Goal: Find specific page/section: Find specific page/section

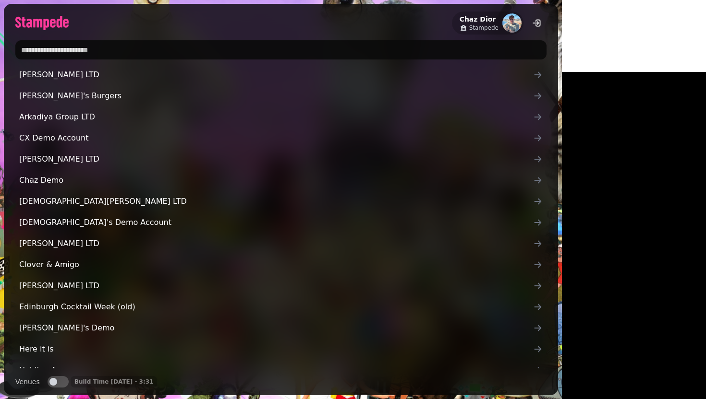
click at [171, 45] on input "text" at bounding box center [280, 49] width 531 height 19
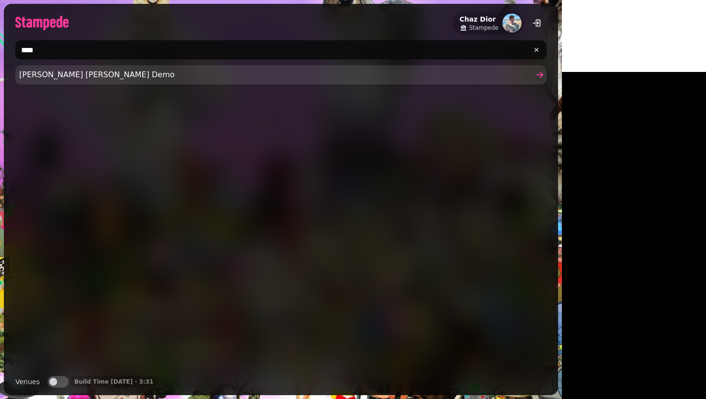
type input "****"
click at [84, 80] on span "[PERSON_NAME] [PERSON_NAME] Demo" at bounding box center [276, 75] width 514 height 12
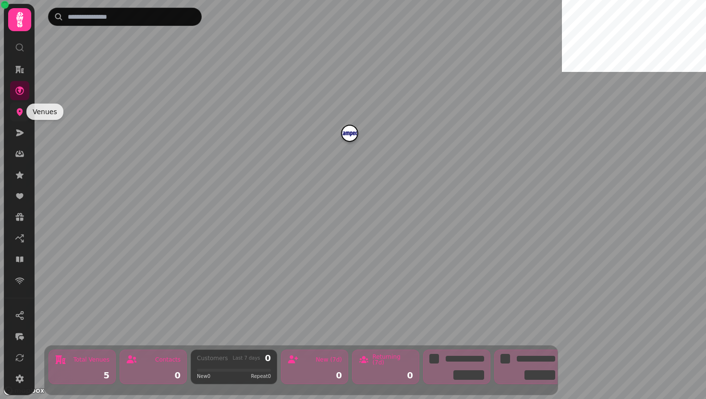
click at [18, 112] on icon at bounding box center [20, 113] width 6 height 8
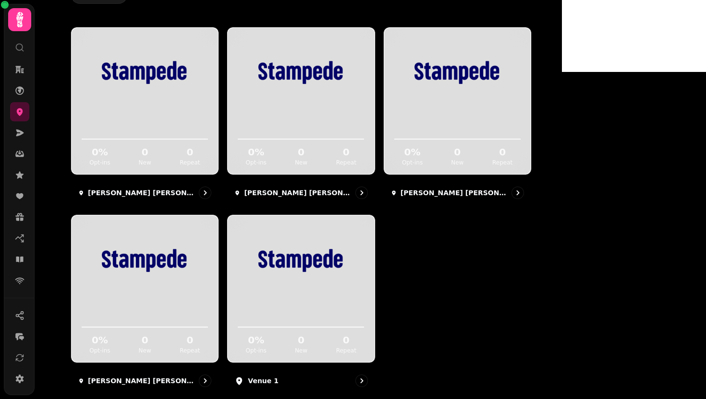
scroll to position [115, 0]
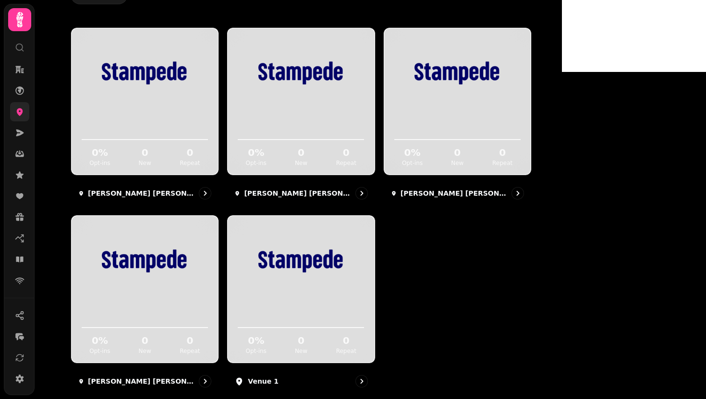
click at [23, 112] on icon at bounding box center [20, 112] width 10 height 10
click at [19, 132] on icon at bounding box center [20, 133] width 8 height 7
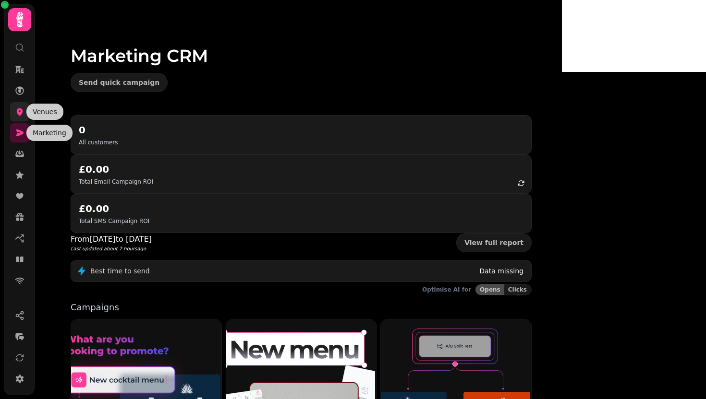
click at [17, 108] on icon at bounding box center [20, 112] width 10 height 10
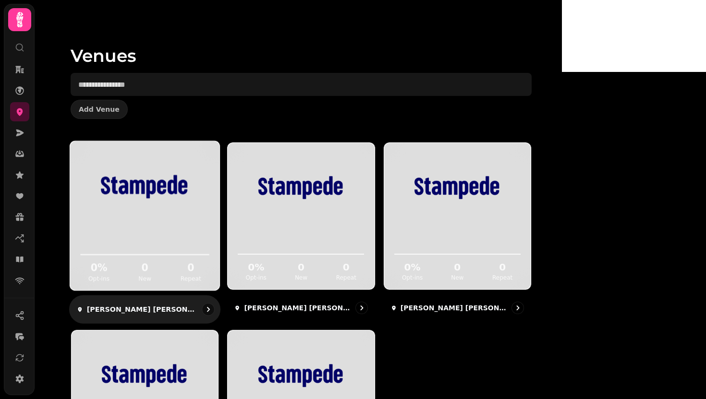
click at [201, 210] on img at bounding box center [145, 187] width 112 height 63
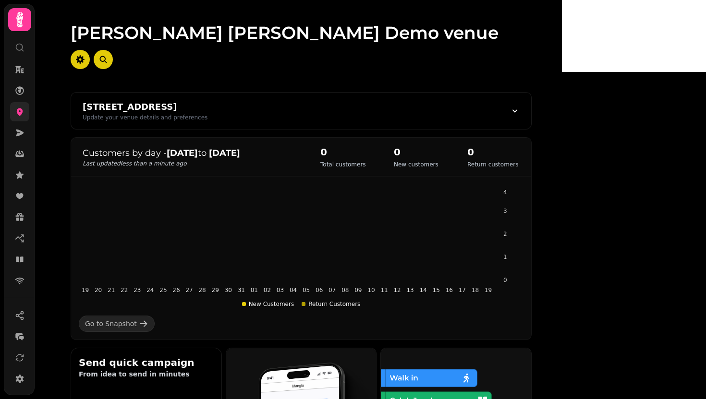
click at [12, 109] on link at bounding box center [19, 111] width 19 height 19
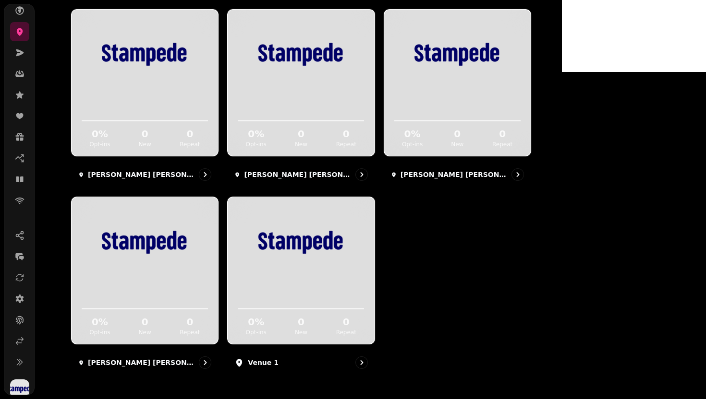
scroll to position [88, 0]
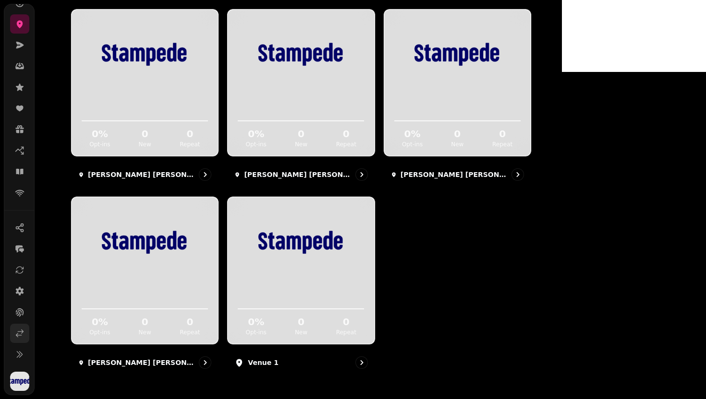
click at [17, 337] on icon at bounding box center [20, 334] width 10 height 10
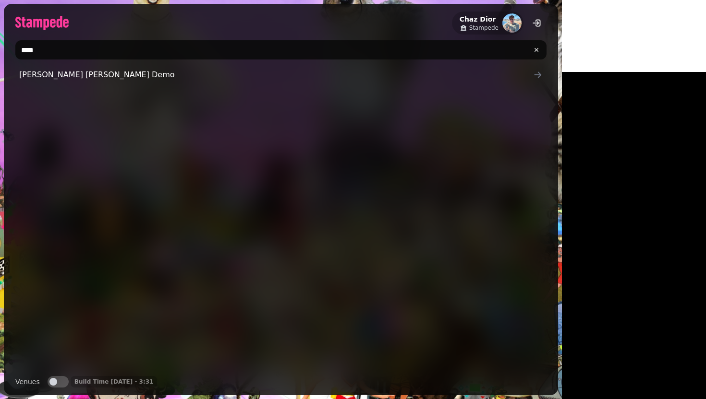
click at [274, 48] on input "****" at bounding box center [280, 49] width 531 height 19
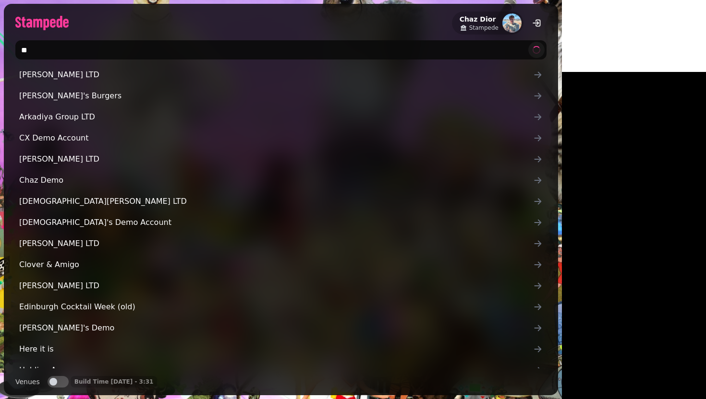
type input "*"
